Goal: Communication & Community: Ask a question

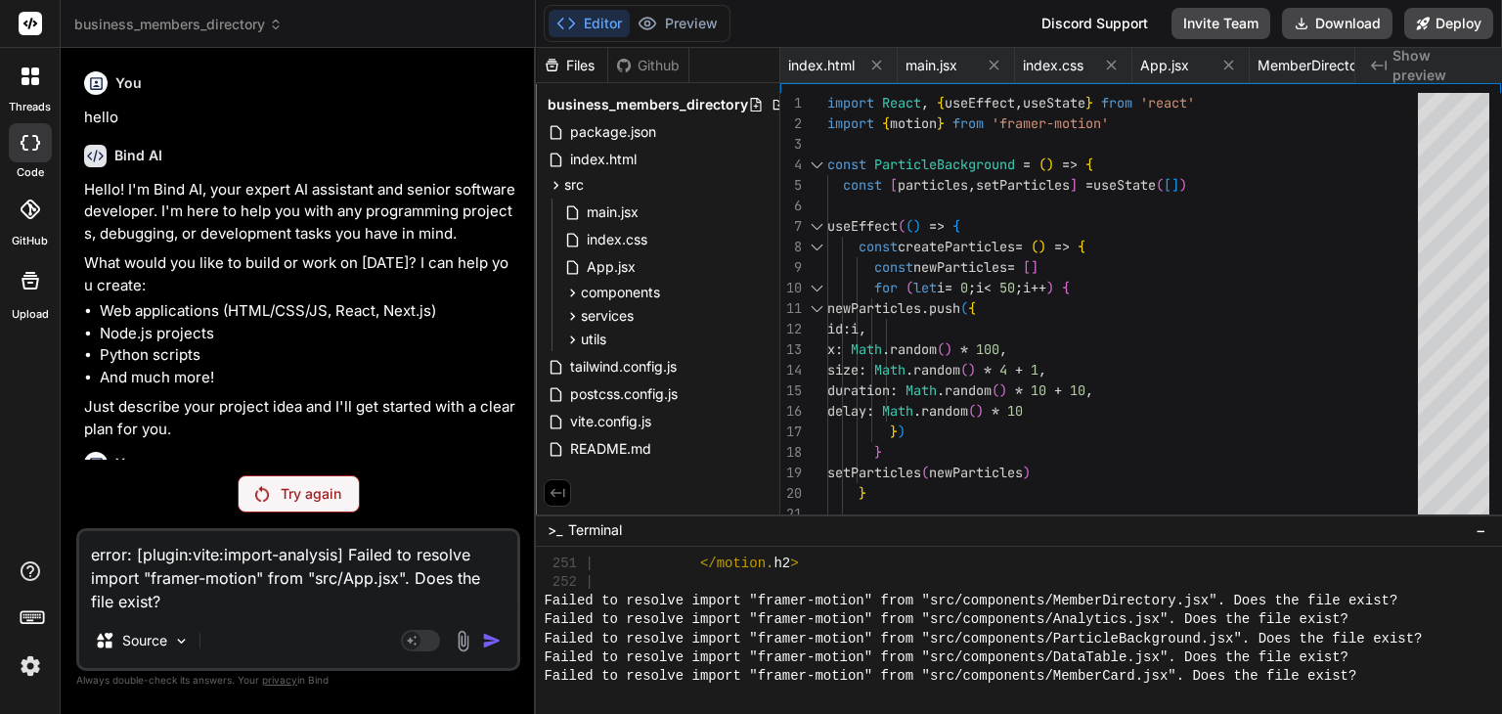
scroll to position [7343, 0]
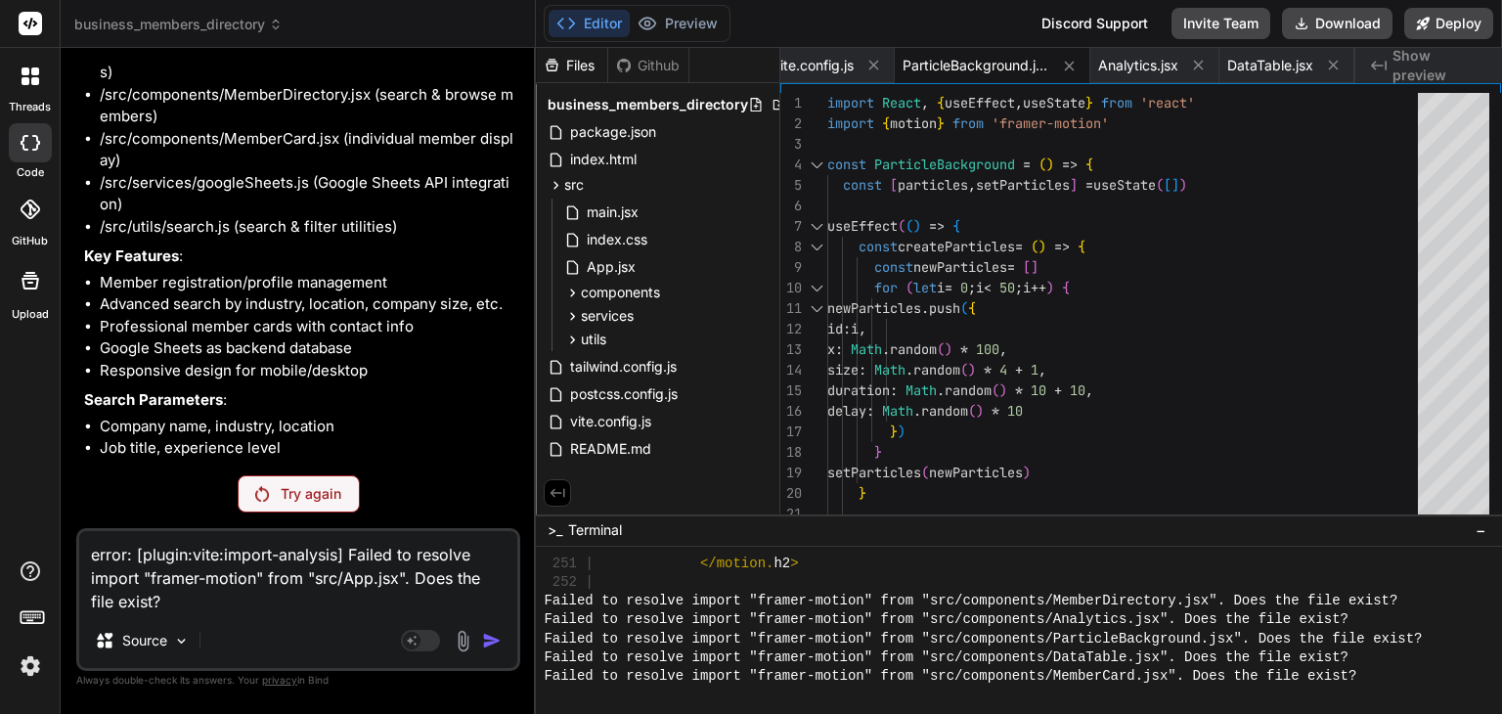
click at [31, 82] on icon at bounding box center [35, 81] width 8 height 8
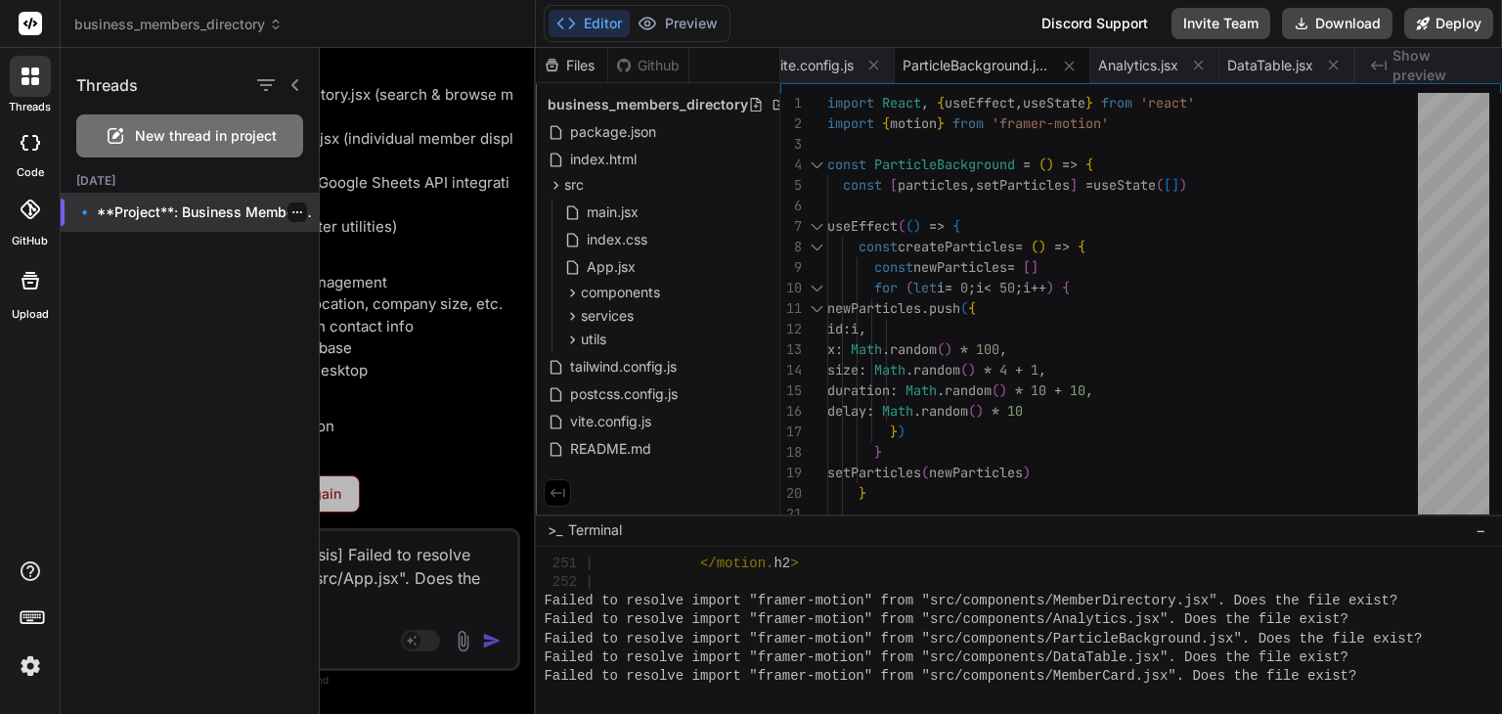
click at [231, 208] on p "🔹 **Project**: Business Members Directo..." at bounding box center [197, 212] width 243 height 20
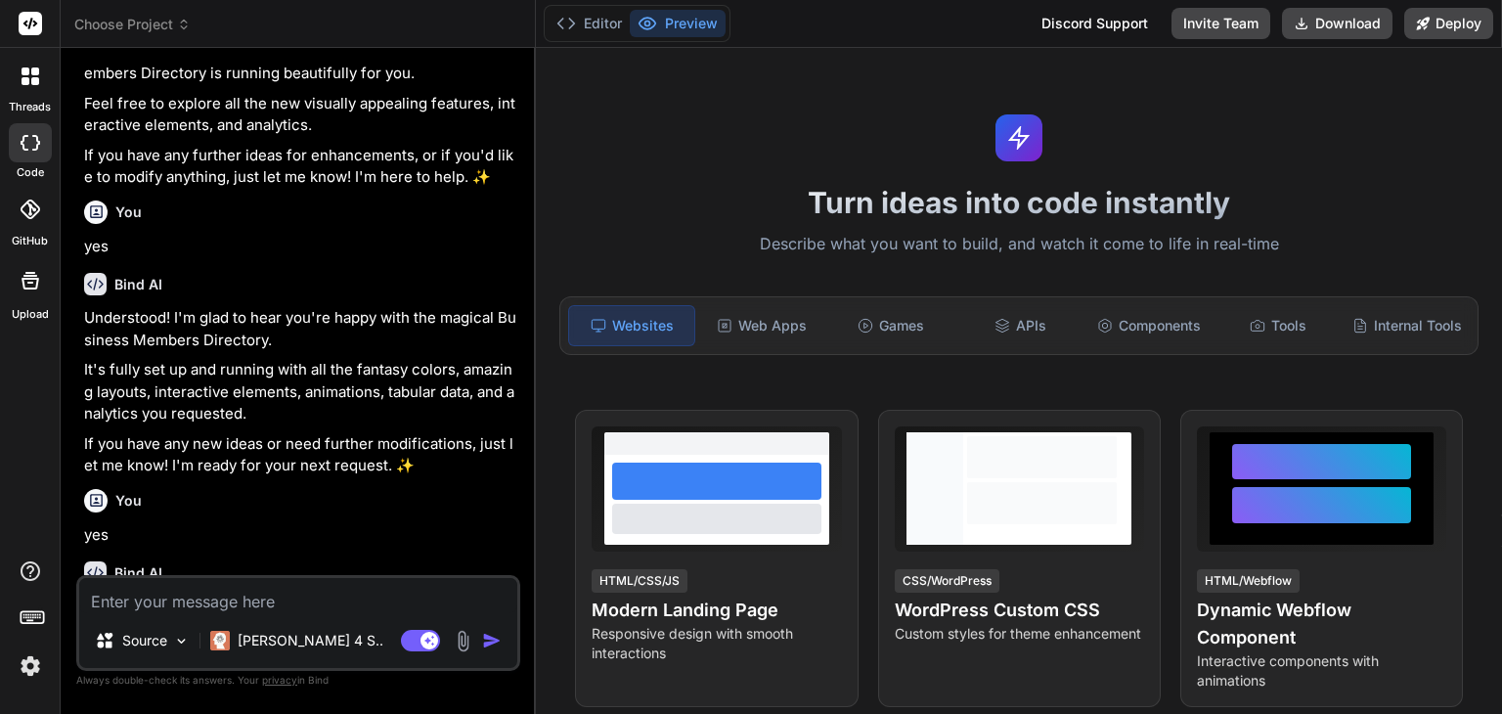
scroll to position [1791, 0]
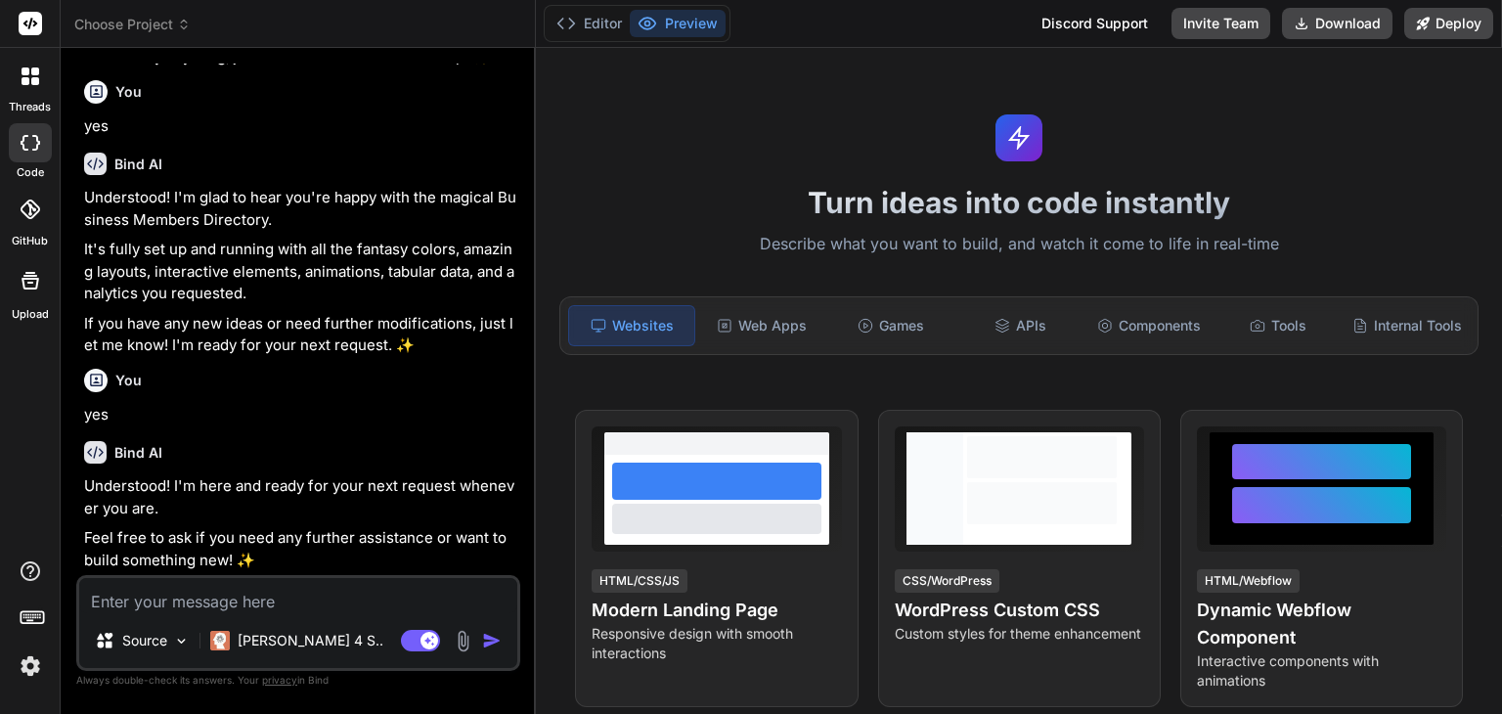
click at [603, 24] on button "Editor" at bounding box center [589, 23] width 81 height 27
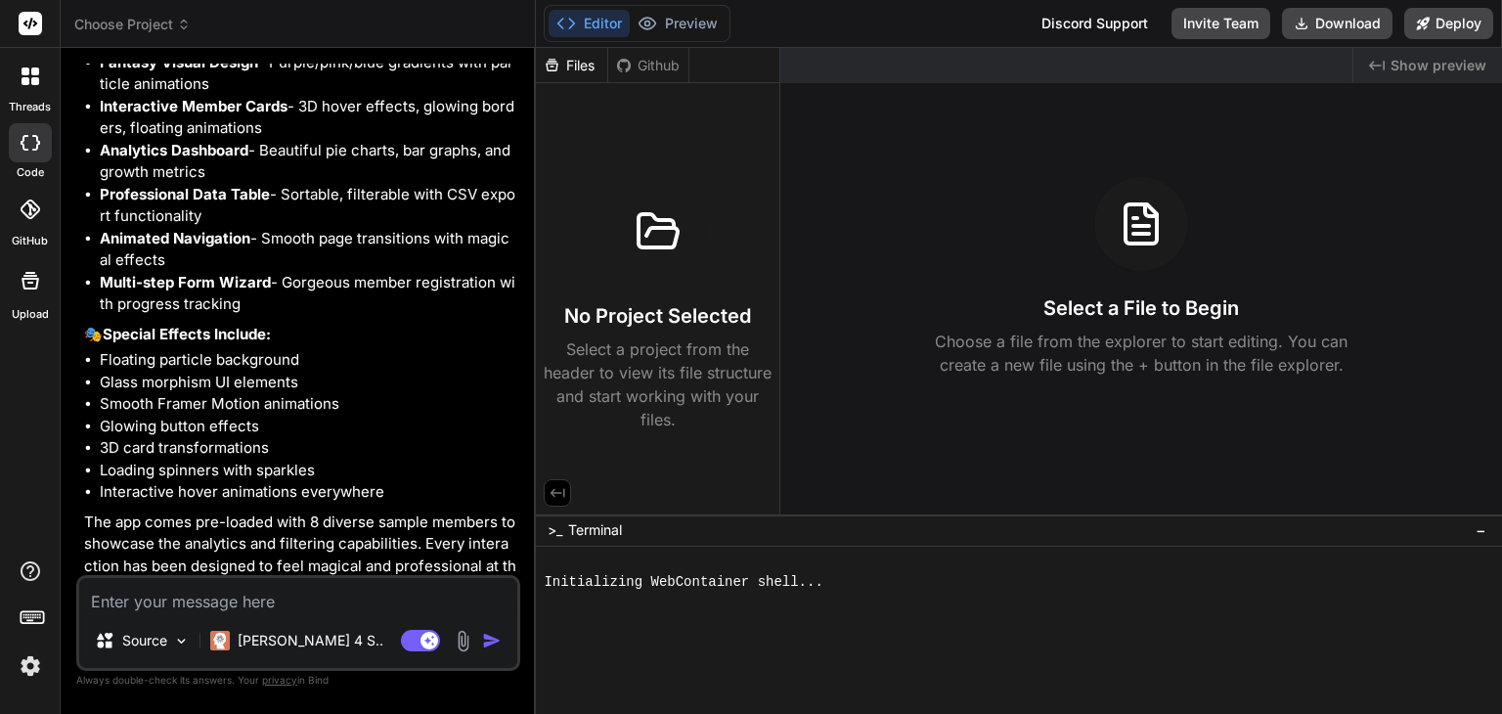
scroll to position [962, 0]
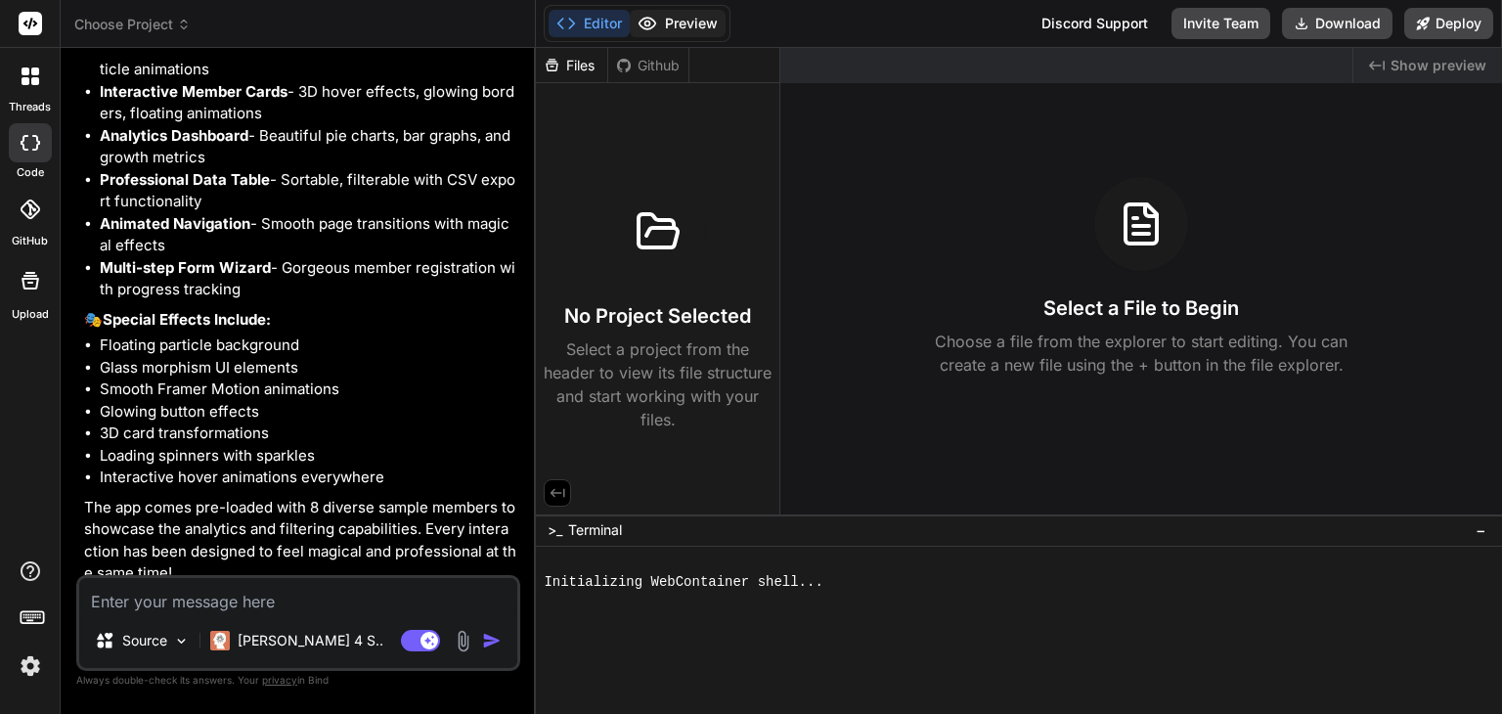
click at [680, 32] on button "Preview" at bounding box center [678, 23] width 96 height 27
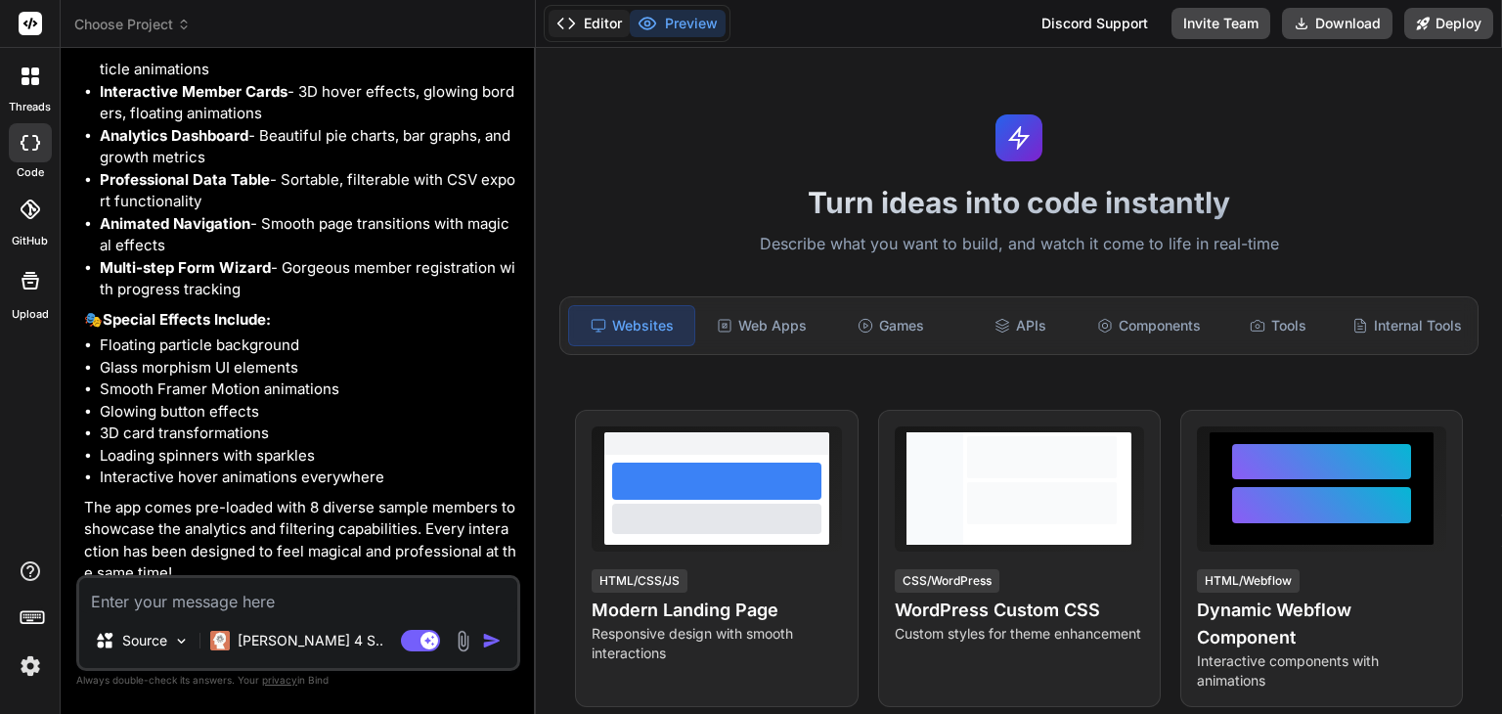
click at [603, 27] on button "Editor" at bounding box center [589, 23] width 81 height 27
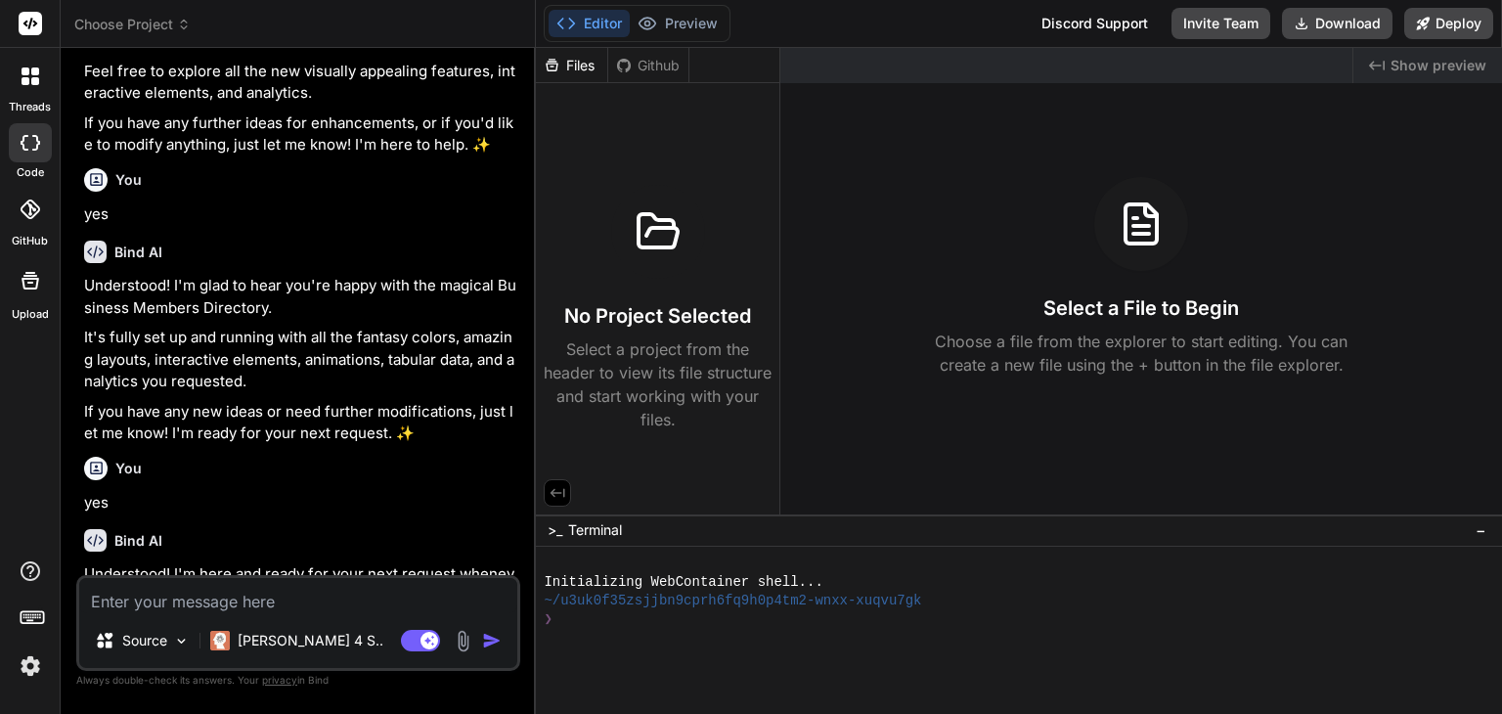
scroll to position [1791, 0]
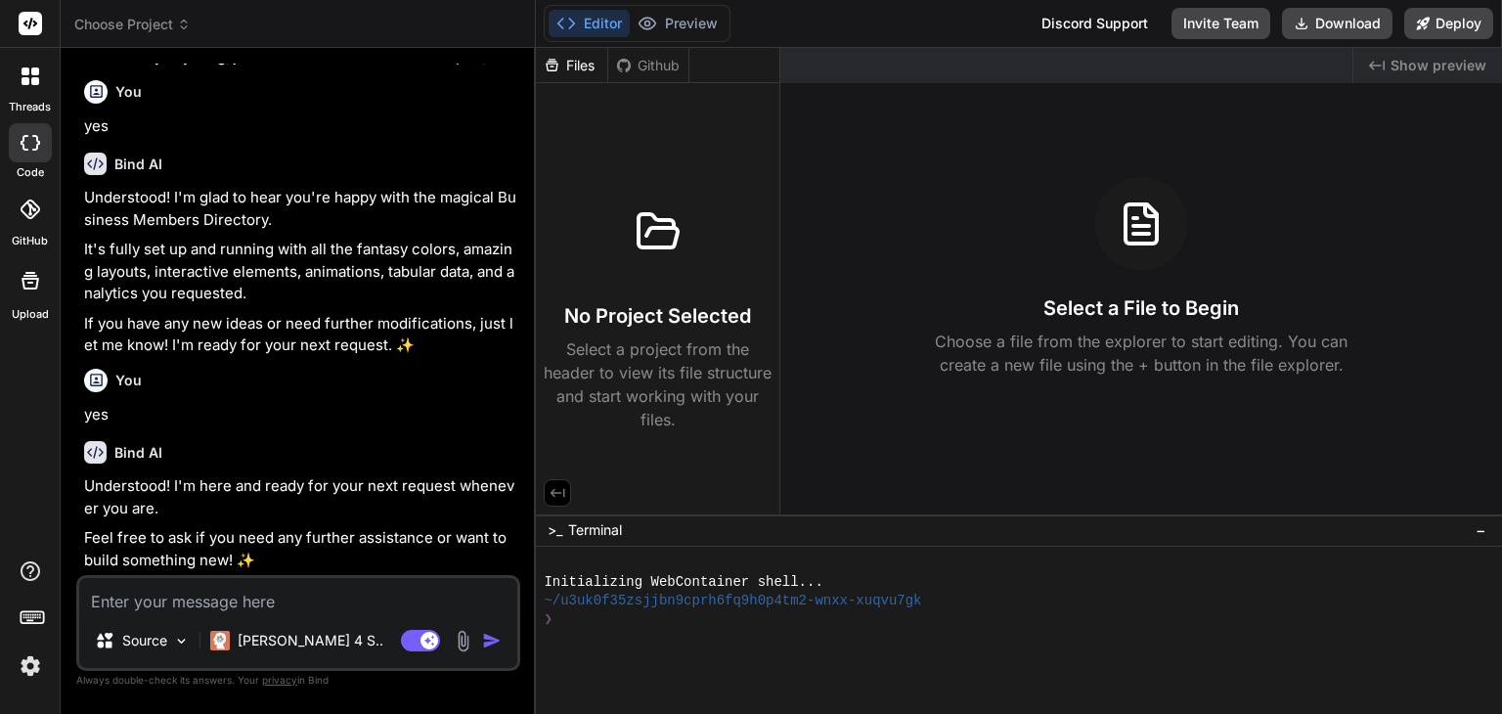
click at [841, 418] on div "Created with Pixso. Show preview Select a File to Begin Choose a file from the …" at bounding box center [1142, 281] width 722 height 467
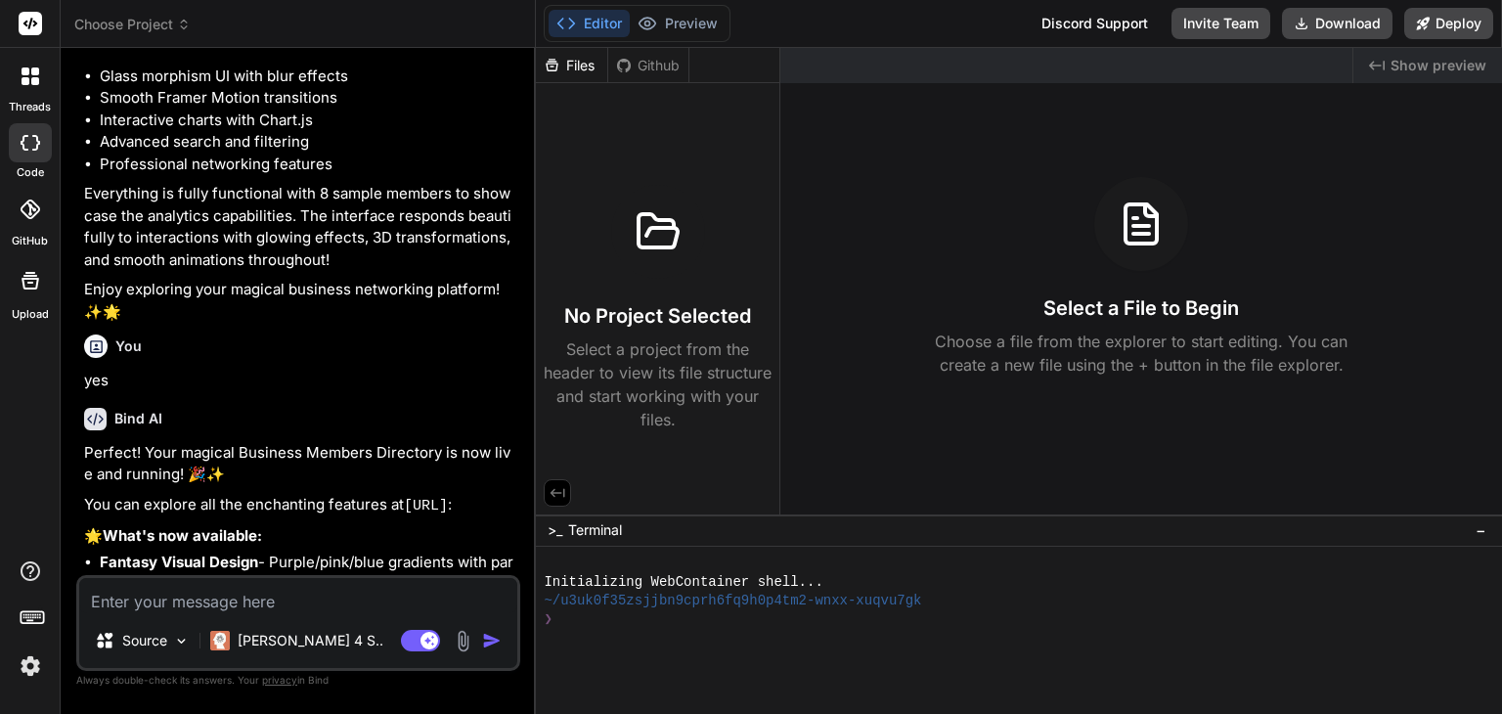
scroll to position [0, 0]
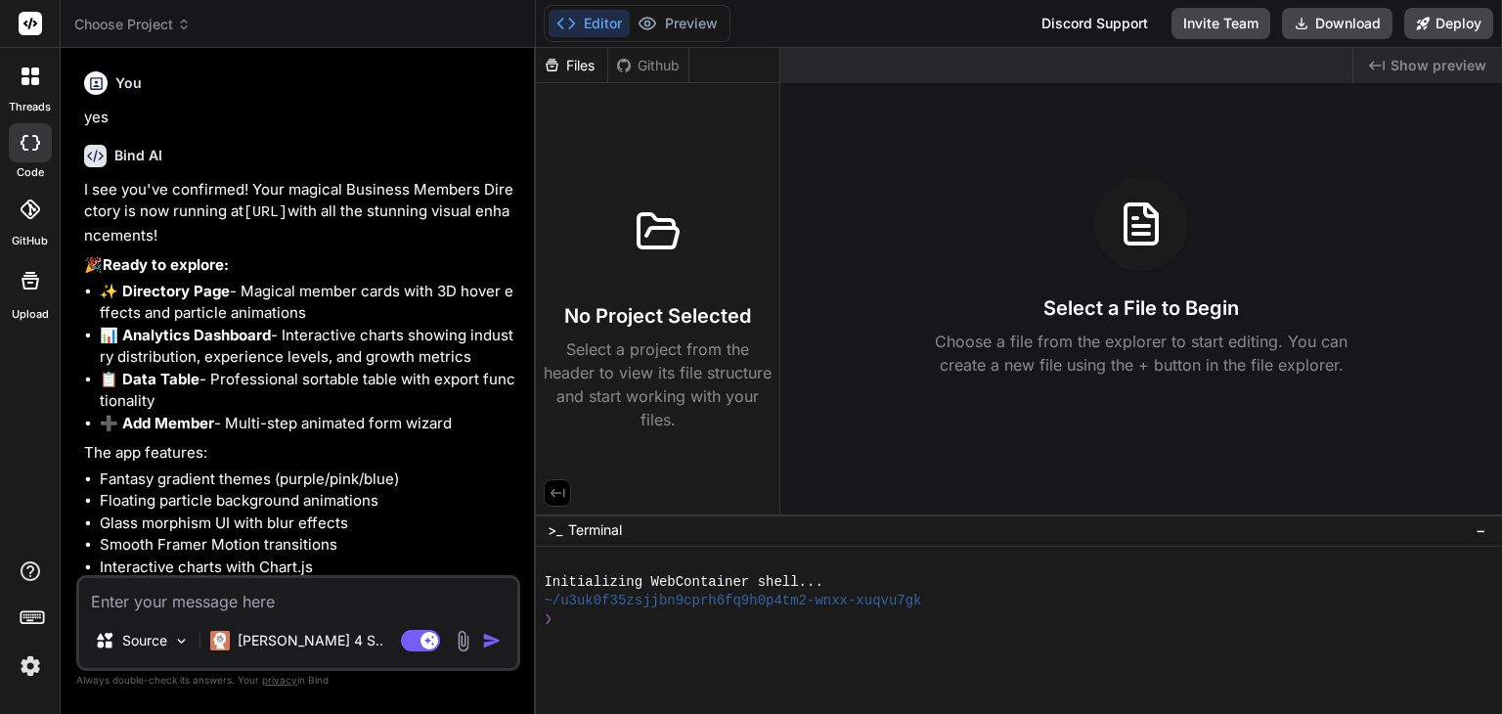
click at [31, 80] on icon at bounding box center [35, 81] width 8 height 8
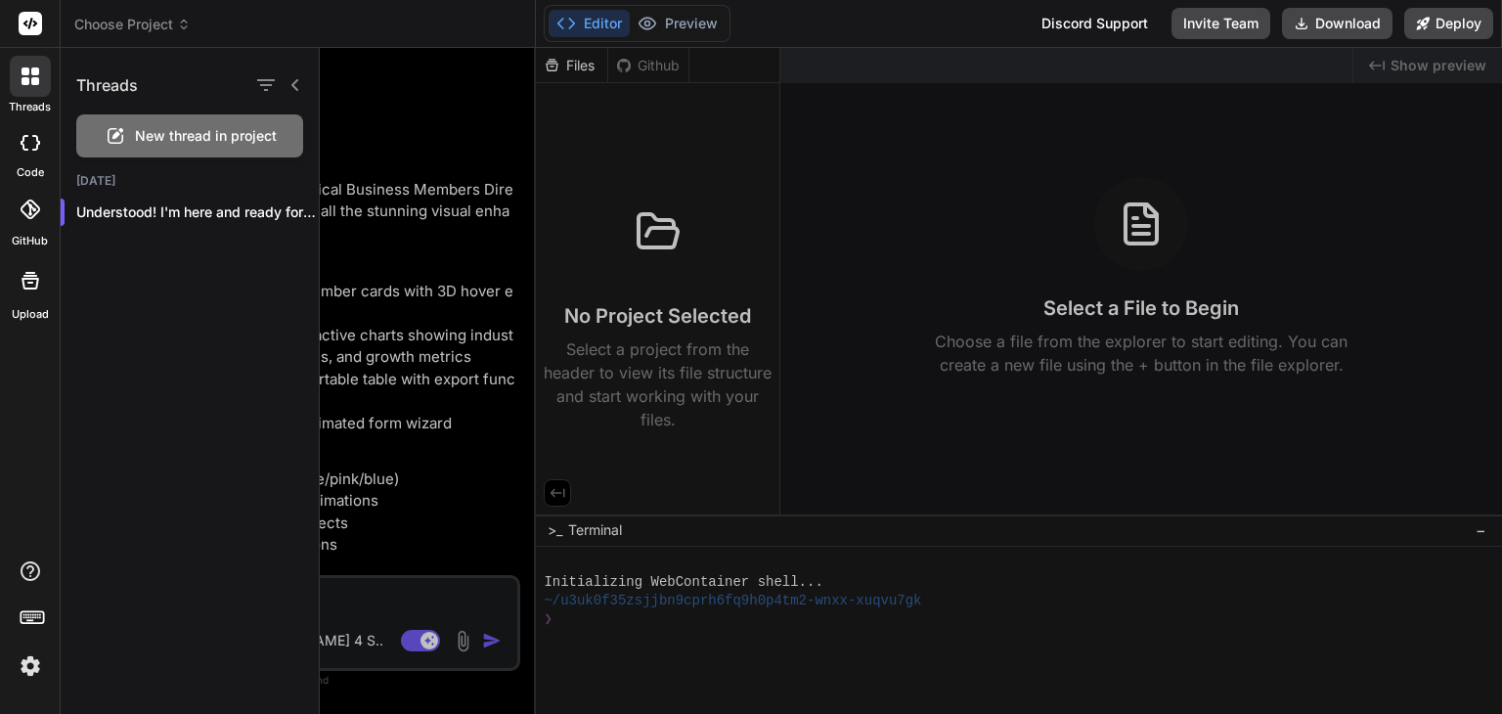
click at [179, 142] on span "New thread in project" at bounding box center [206, 136] width 142 height 20
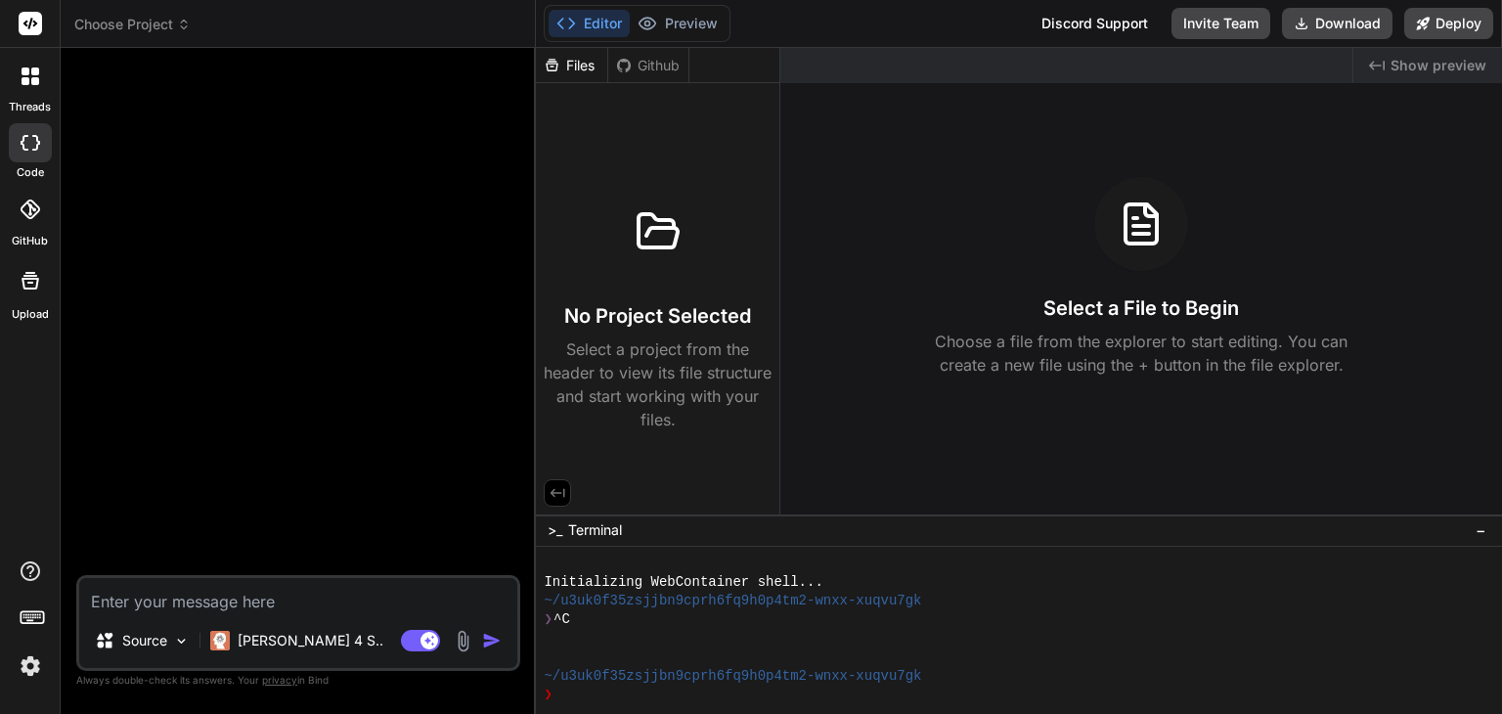
click at [32, 73] on icon at bounding box center [35, 71] width 8 height 8
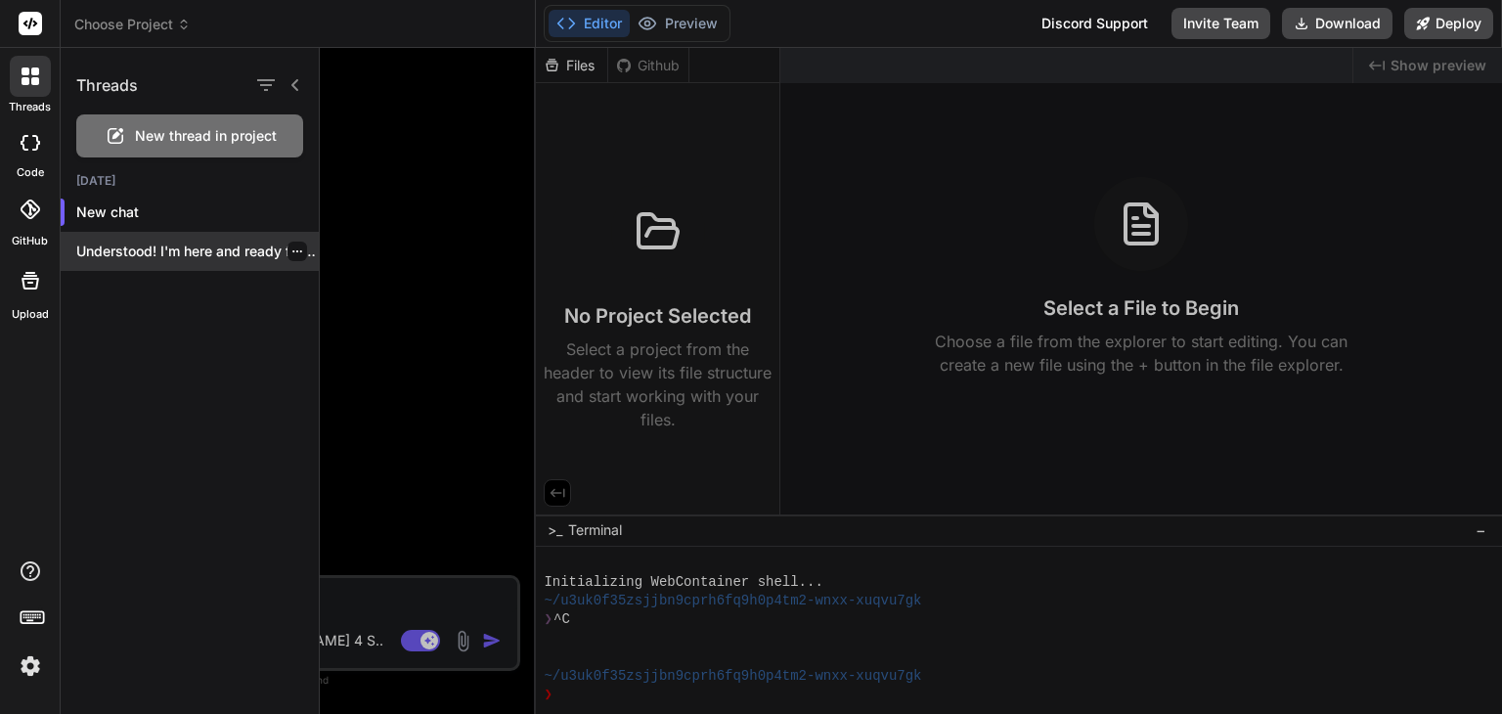
click at [137, 261] on div "Understood! I'm here and ready for your..." at bounding box center [190, 251] width 258 height 39
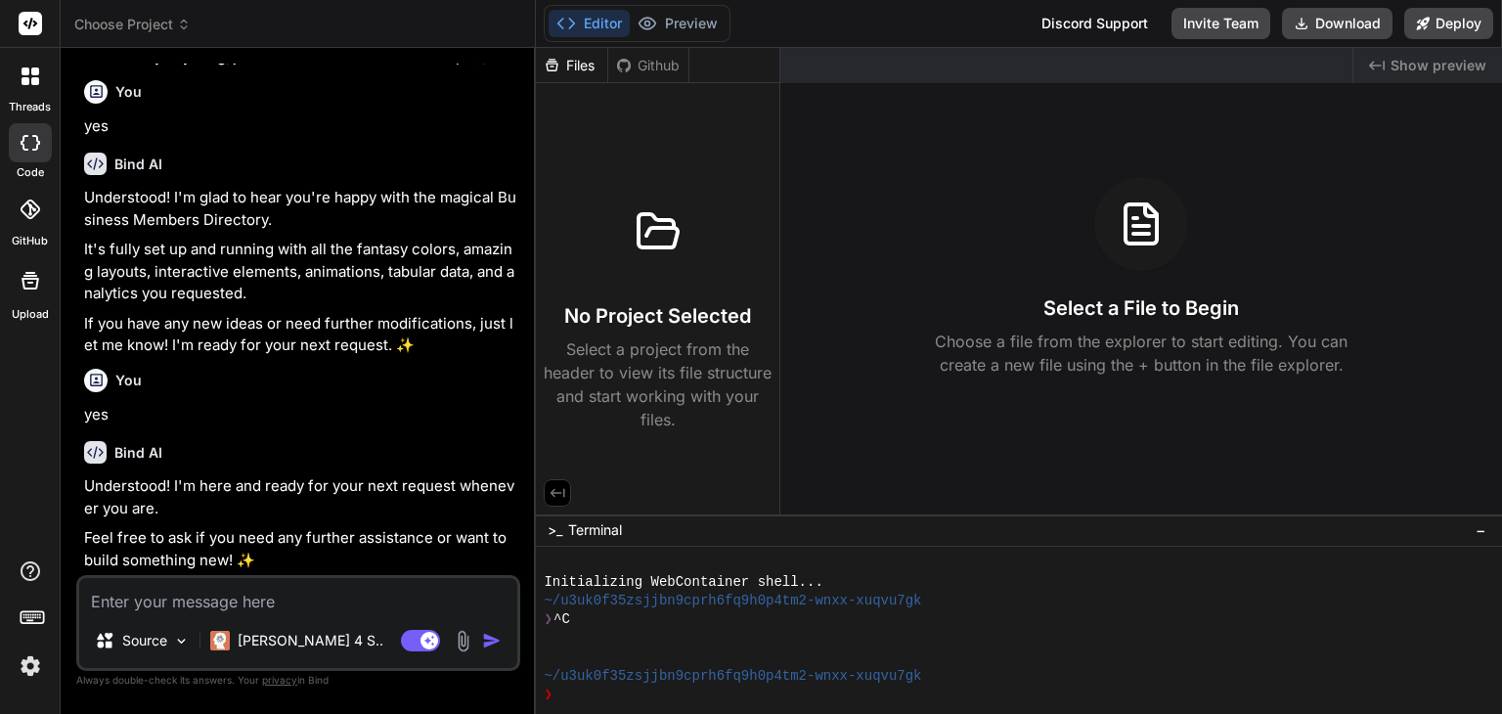
type textarea "x"
